Goal: Task Accomplishment & Management: Use online tool/utility

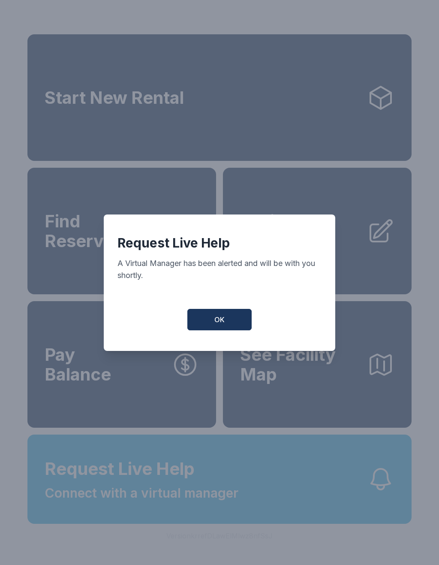
click at [228, 330] on button "OK" at bounding box center [219, 319] width 64 height 21
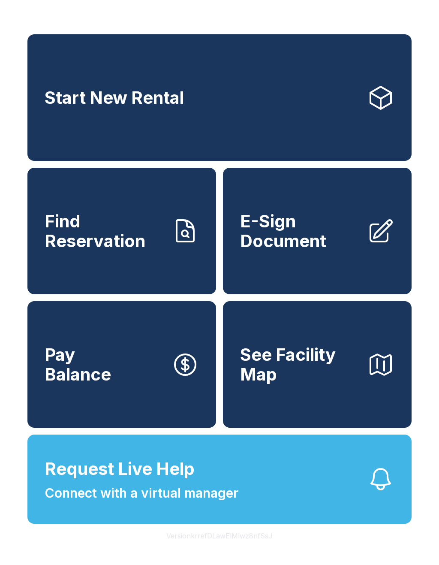
click at [184, 482] on span "Request Live Help" at bounding box center [120, 469] width 150 height 26
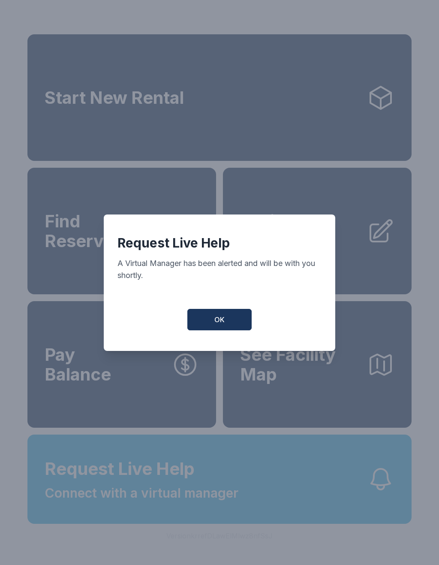
click at [231, 323] on button "OK" at bounding box center [219, 319] width 64 height 21
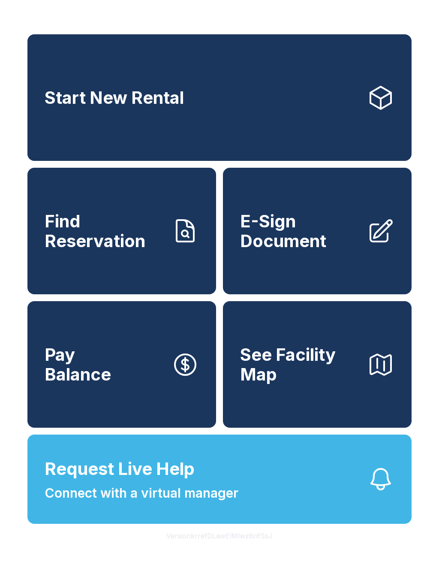
click at [164, 503] on span "Connect with a virtual manager" at bounding box center [142, 492] width 194 height 19
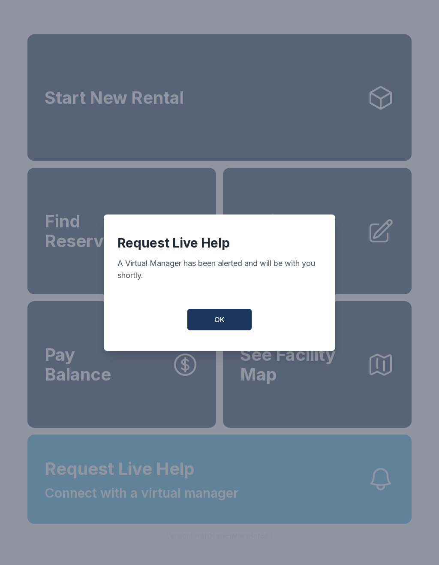
click at [234, 321] on button "OK" at bounding box center [219, 319] width 64 height 21
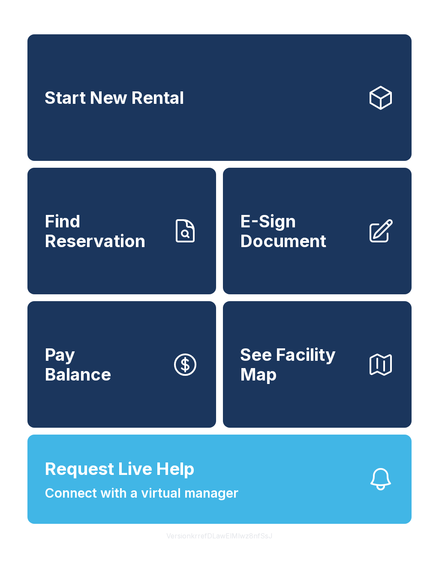
click at [346, 232] on span "E-Sign Document" at bounding box center [300, 230] width 120 height 39
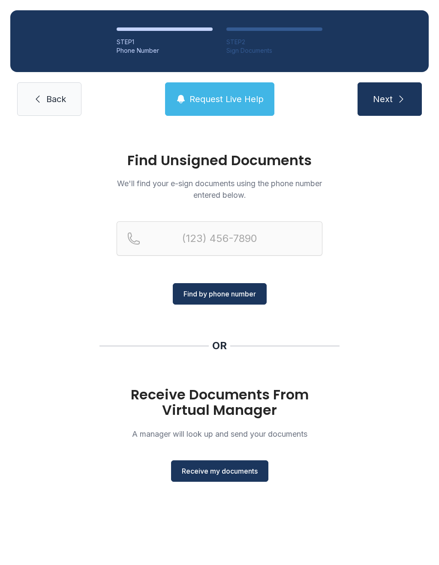
click at [254, 467] on span "Receive my documents" at bounding box center [220, 471] width 76 height 10
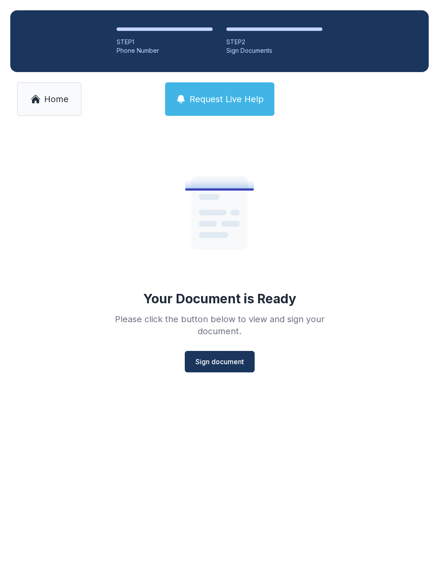
click at [253, 361] on button "Sign document" at bounding box center [220, 361] width 70 height 21
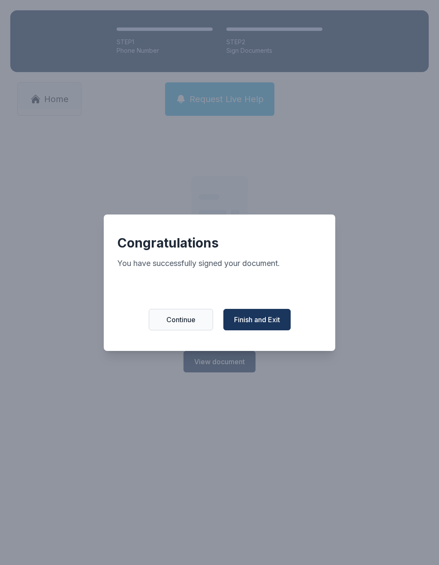
click at [261, 325] on span "Finish and Exit" at bounding box center [257, 319] width 46 height 10
